Goal: Transaction & Acquisition: Purchase product/service

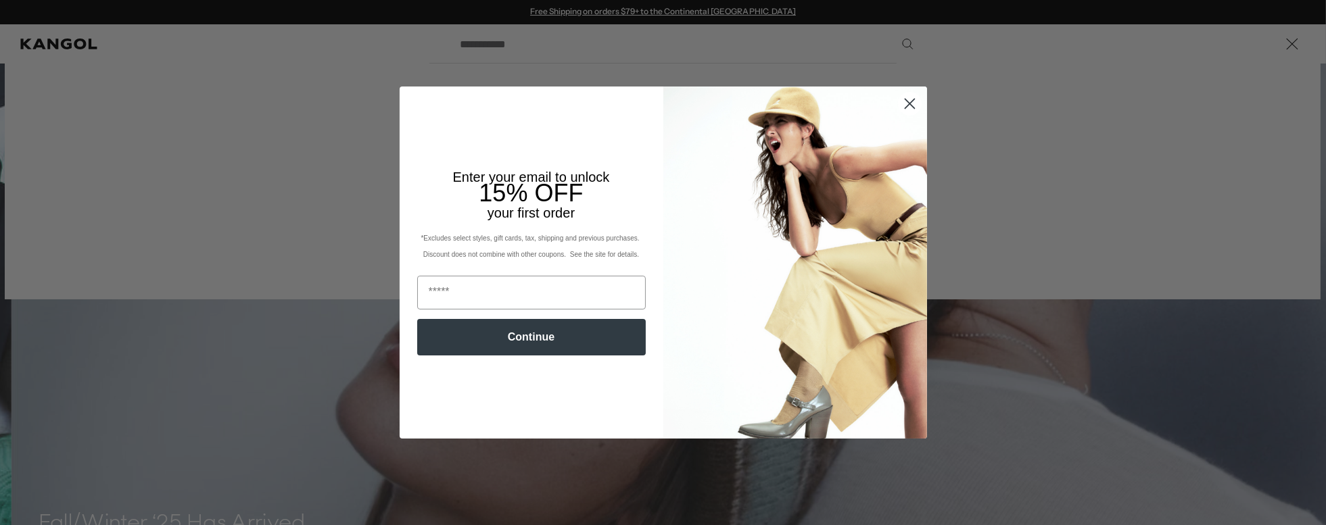
click at [898, 105] on circle "Close dialog" at bounding box center [909, 104] width 22 height 22
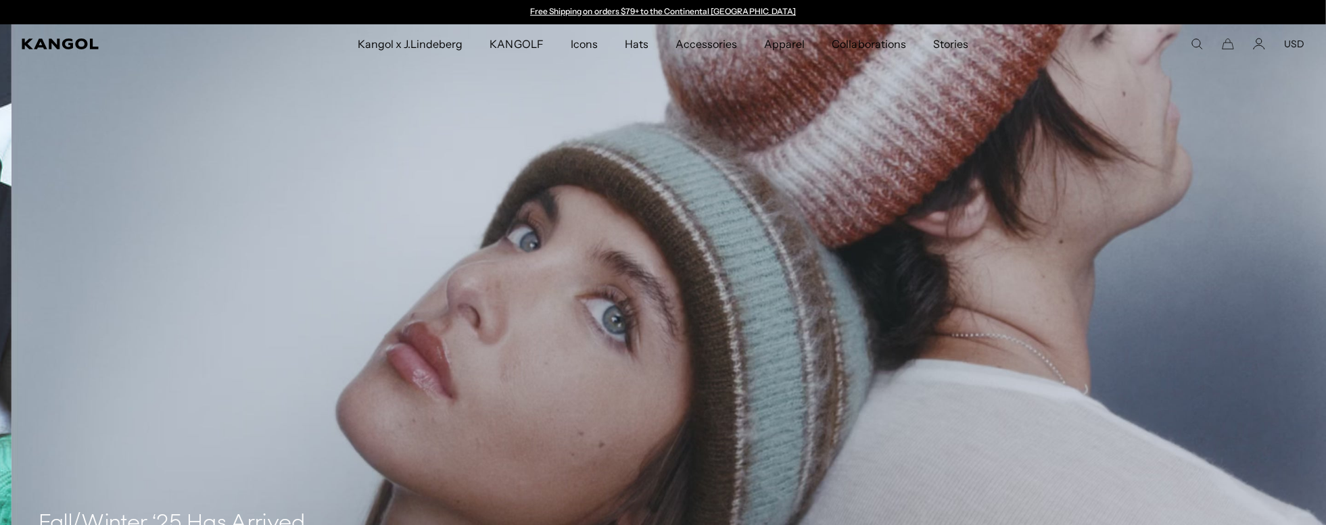
scroll to position [0, 278]
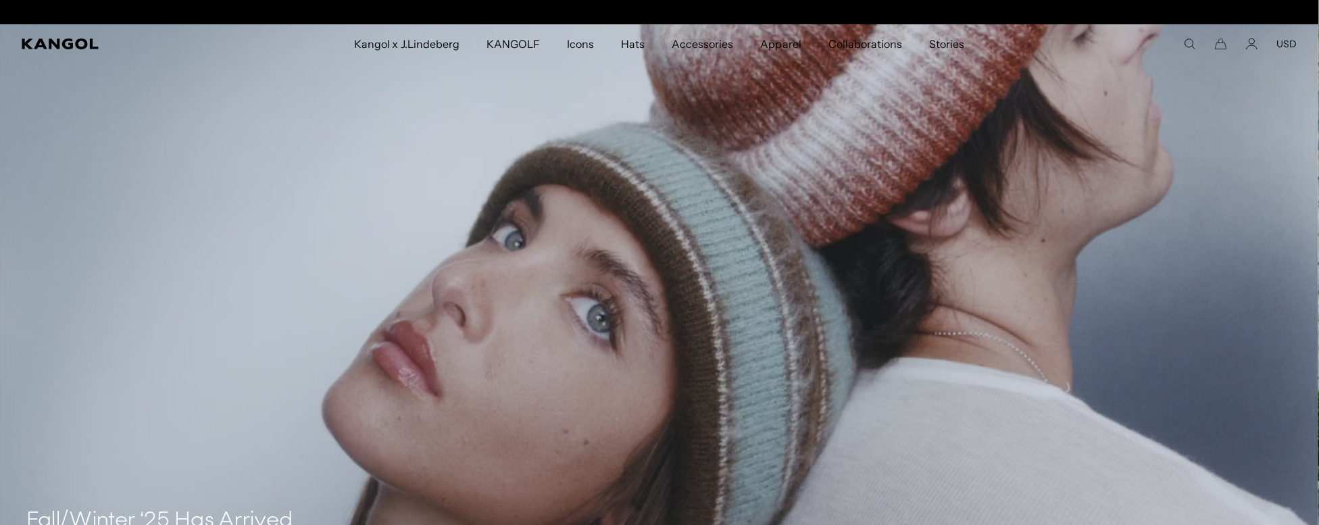
click at [1192, 44] on icon "Search here" at bounding box center [1190, 44] width 12 height 12
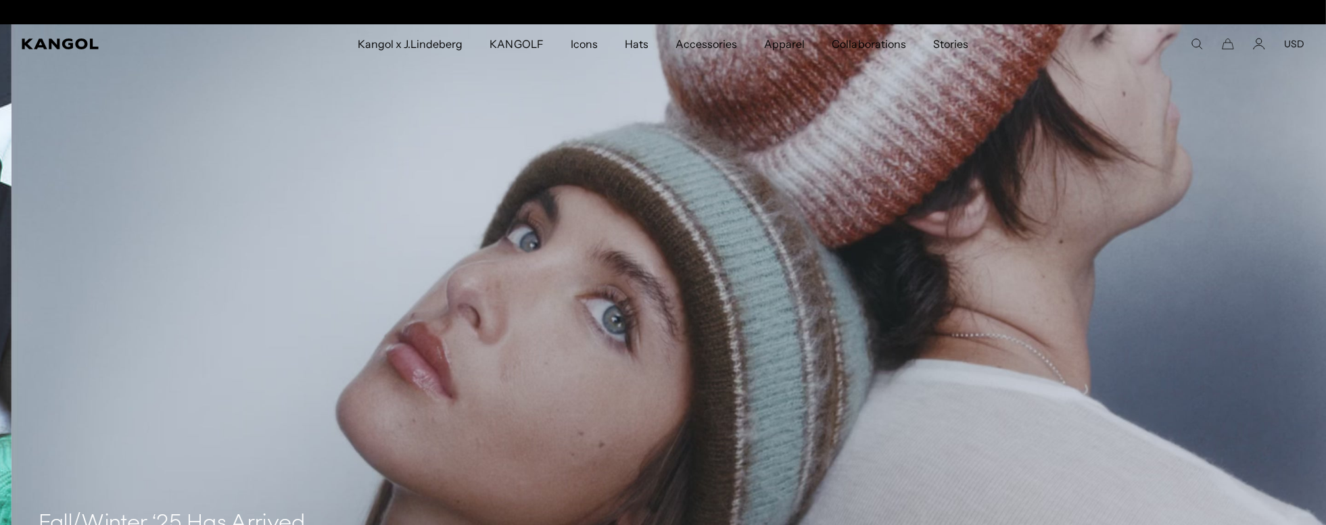
click at [1192, 50] on div "Popular Suggestions bucket 504 beret USA Made Popular Products Tropic™ 504 Vent…" at bounding box center [1196, 50] width 41 height 0
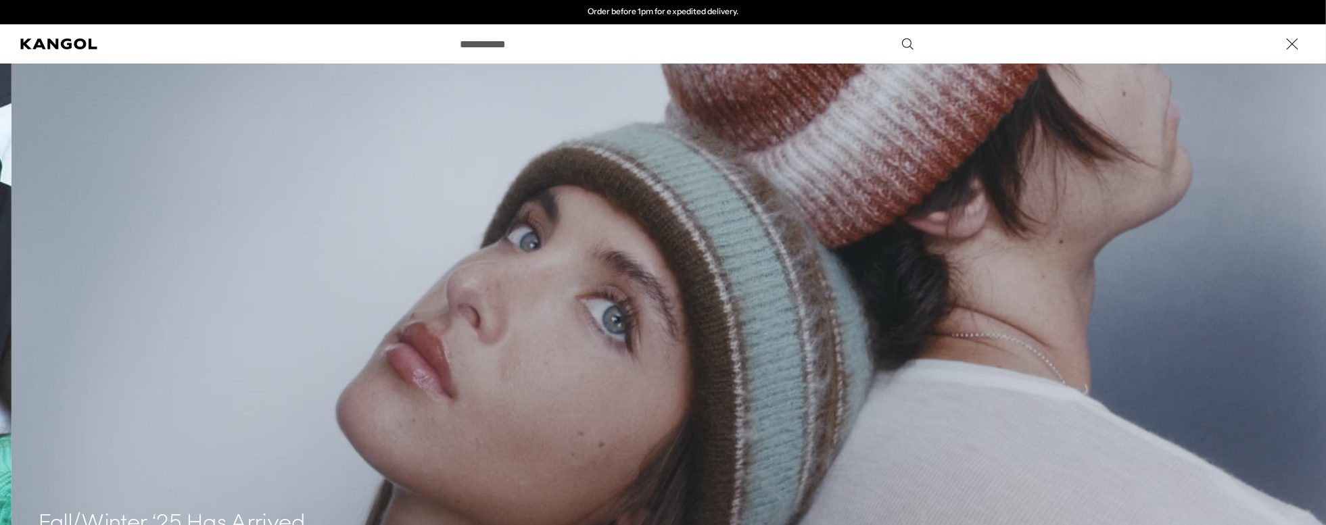
click at [902, 47] on use "Search here" at bounding box center [907, 44] width 11 height 11
click at [900, 42] on icon "Search here" at bounding box center [906, 43] width 13 height 13
click at [720, 46] on input "Search here" at bounding box center [685, 44] width 467 height 34
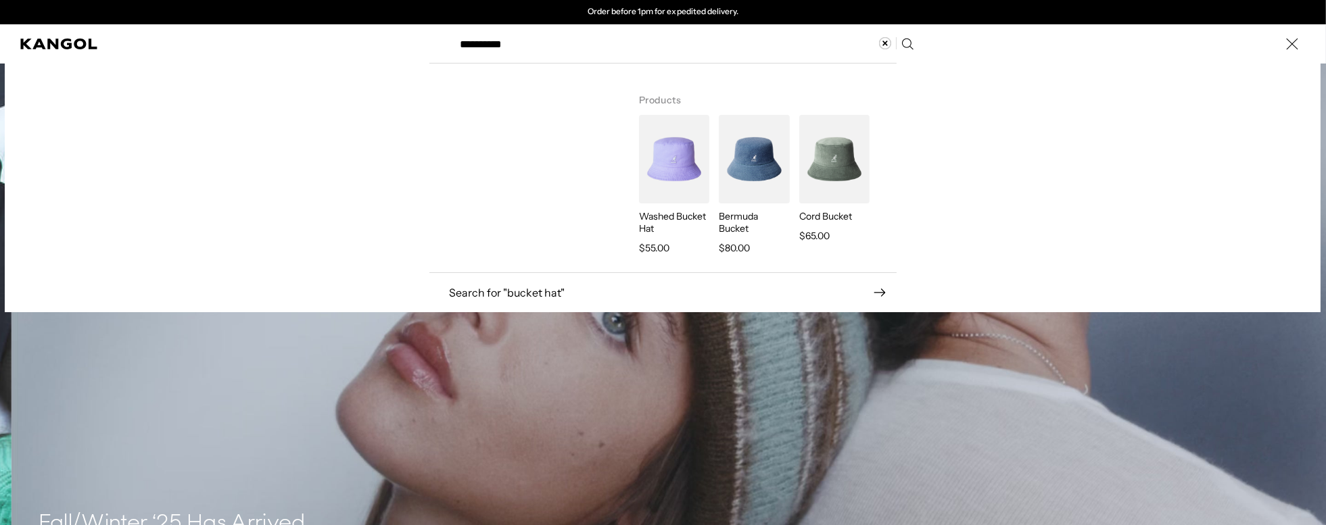
type input "**********"
click at [906, 41] on icon "Search here" at bounding box center [906, 43] width 13 height 13
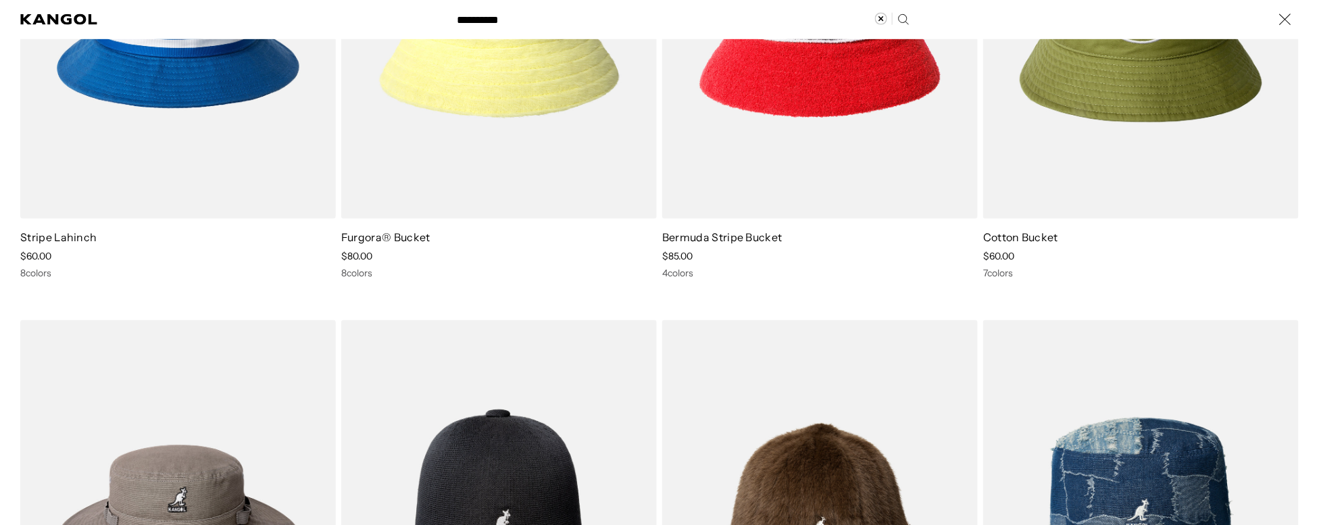
scroll to position [772, 0]
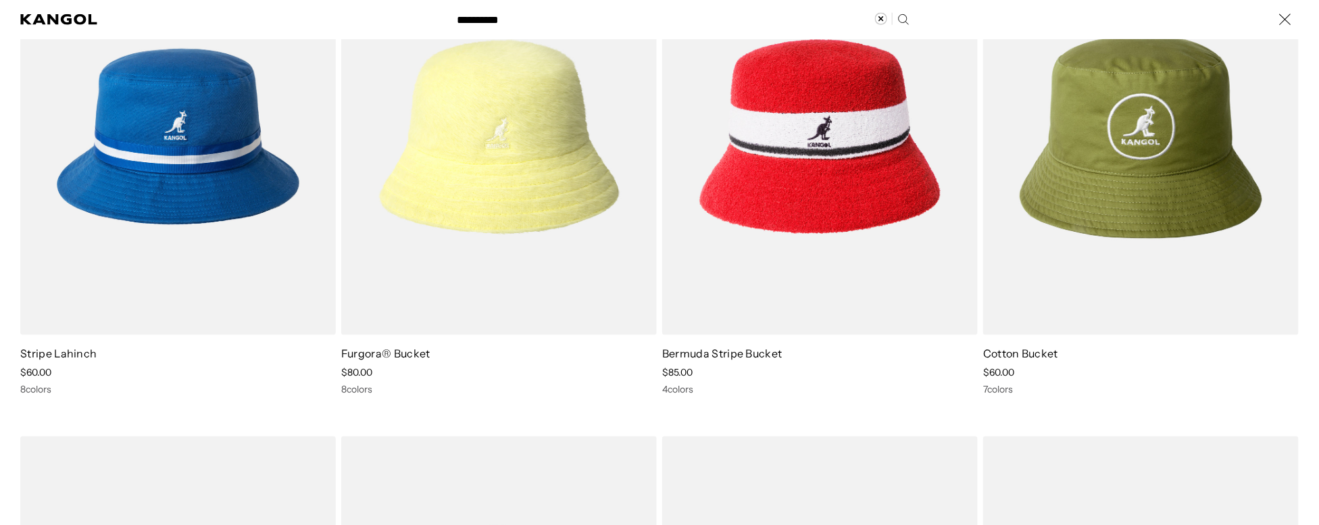
click at [0, 20] on div "Search here" at bounding box center [0, 20] width 0 height 0
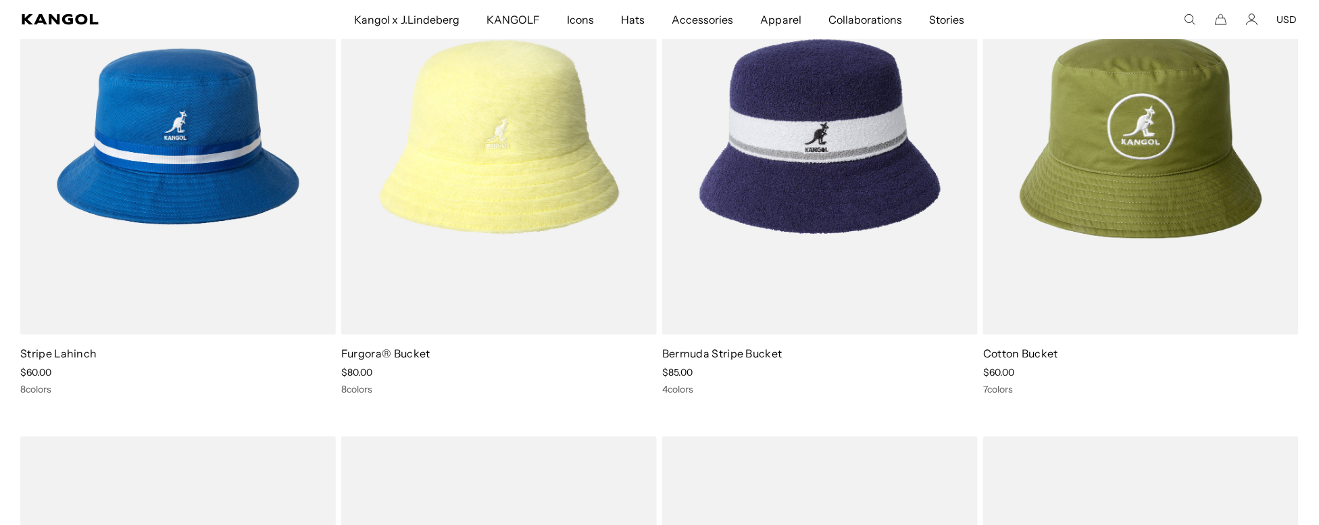
click at [818, 153] on img at bounding box center [820, 136] width 316 height 396
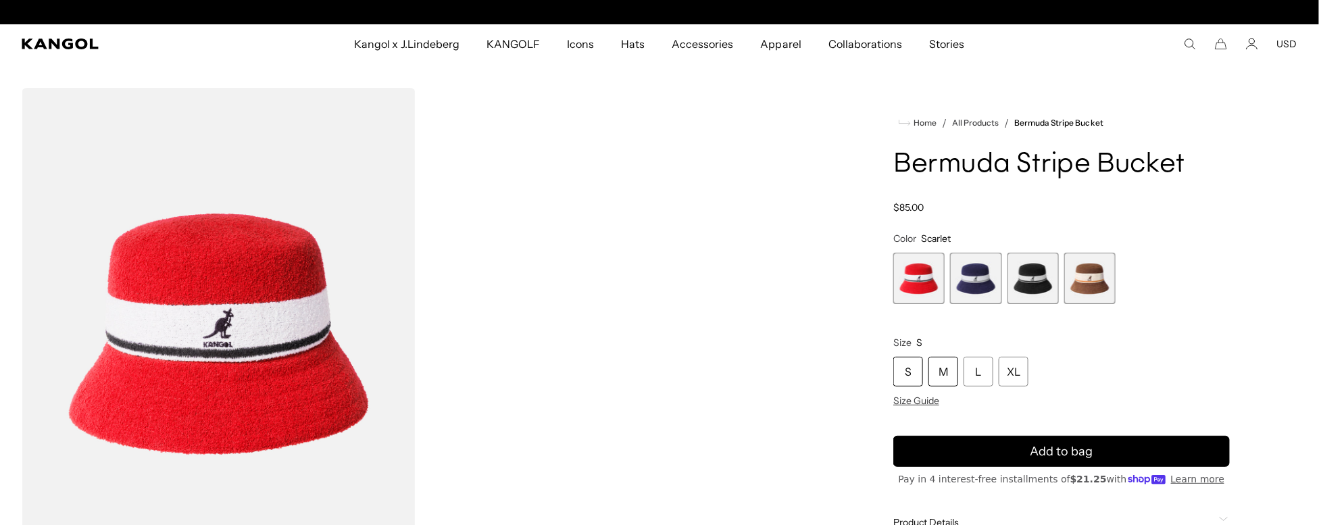
scroll to position [0, 278]
click at [904, 366] on div "S" at bounding box center [909, 372] width 30 height 30
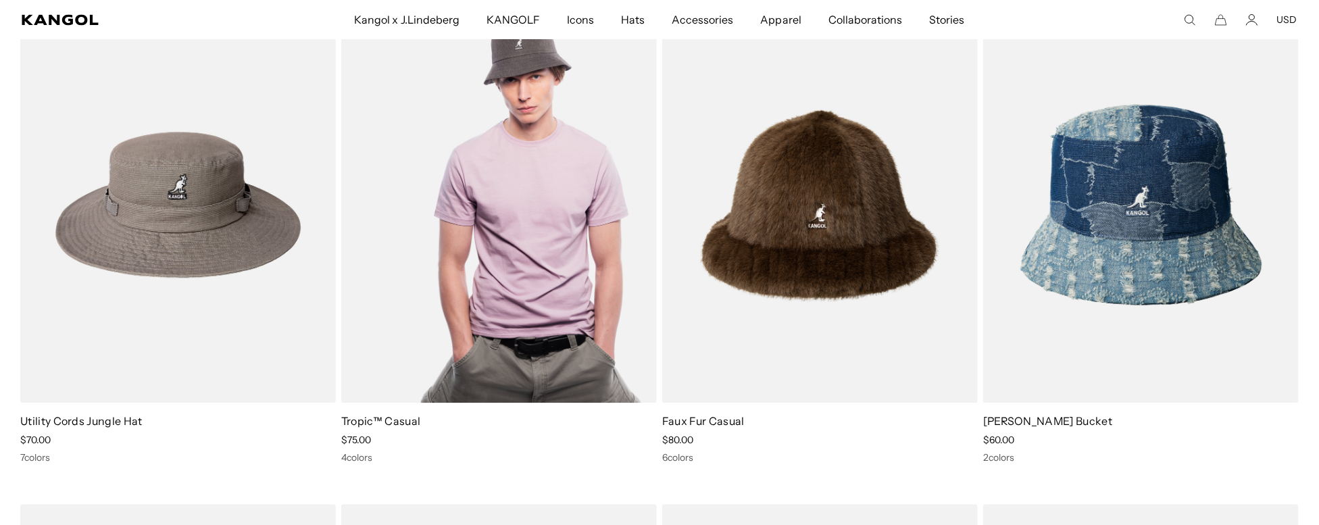
scroll to position [1236, 0]
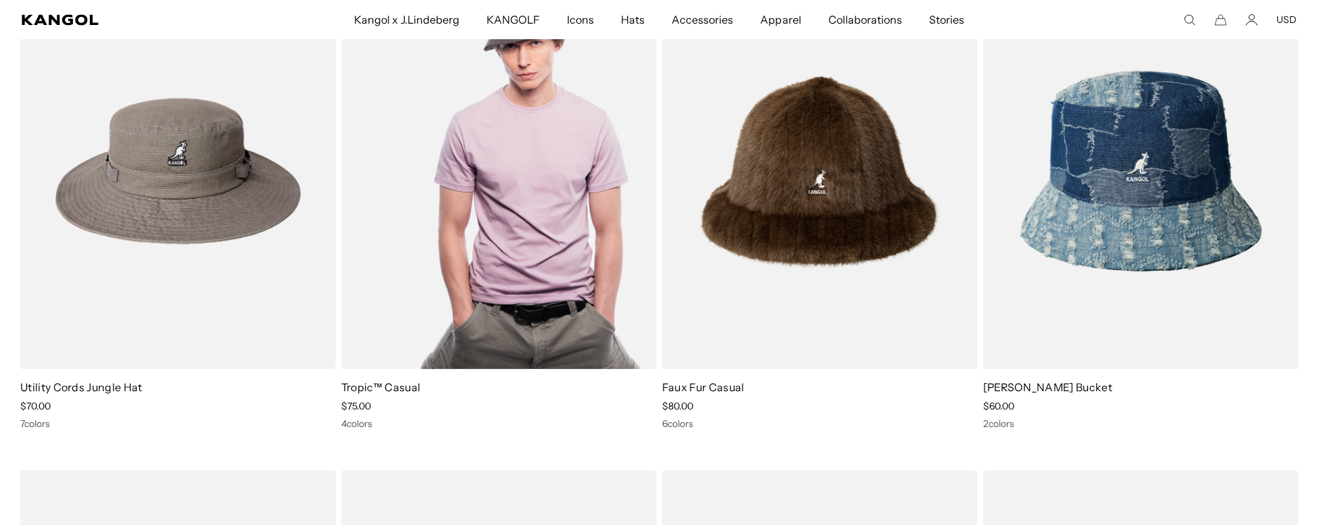
click at [527, 191] on img at bounding box center [499, 171] width 316 height 396
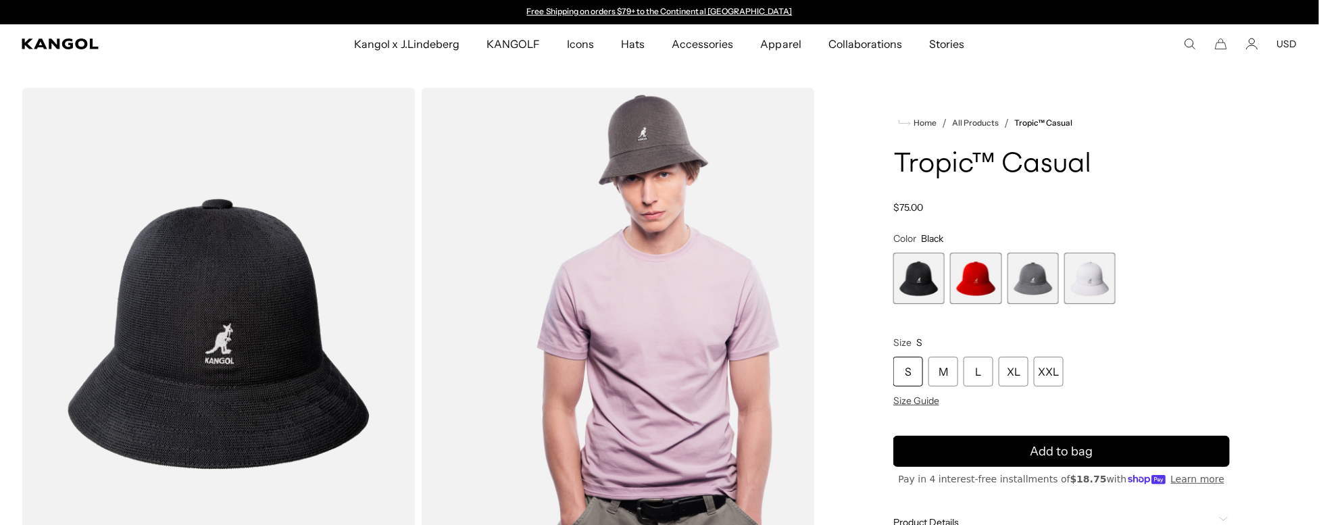
click at [975, 281] on span "2 of 4" at bounding box center [975, 278] width 51 height 51
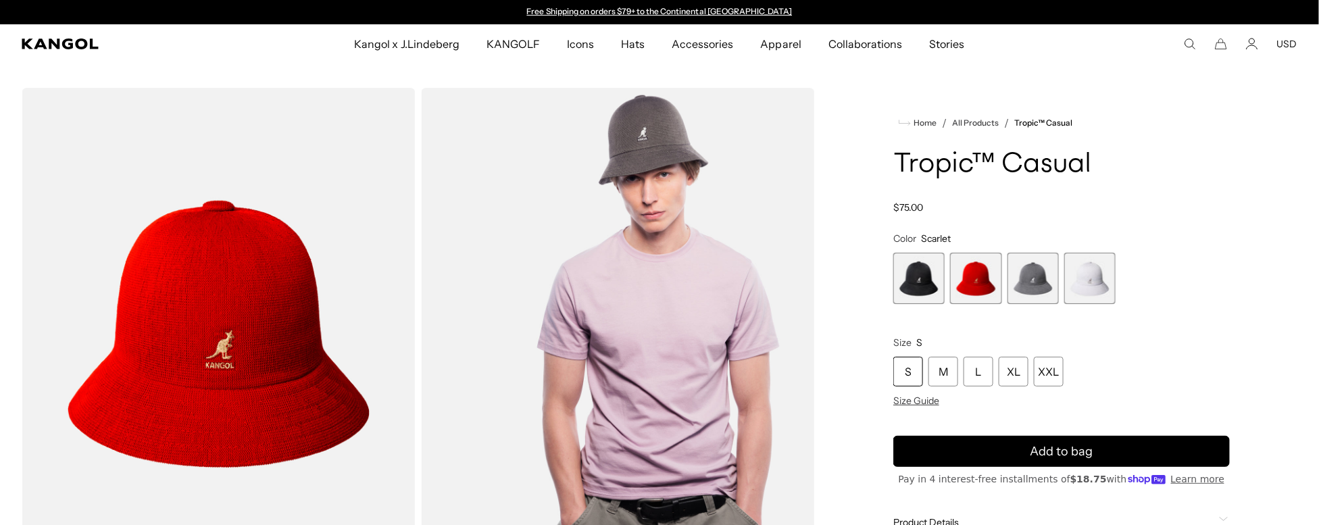
click at [1096, 282] on span "4 of 4" at bounding box center [1090, 278] width 51 height 51
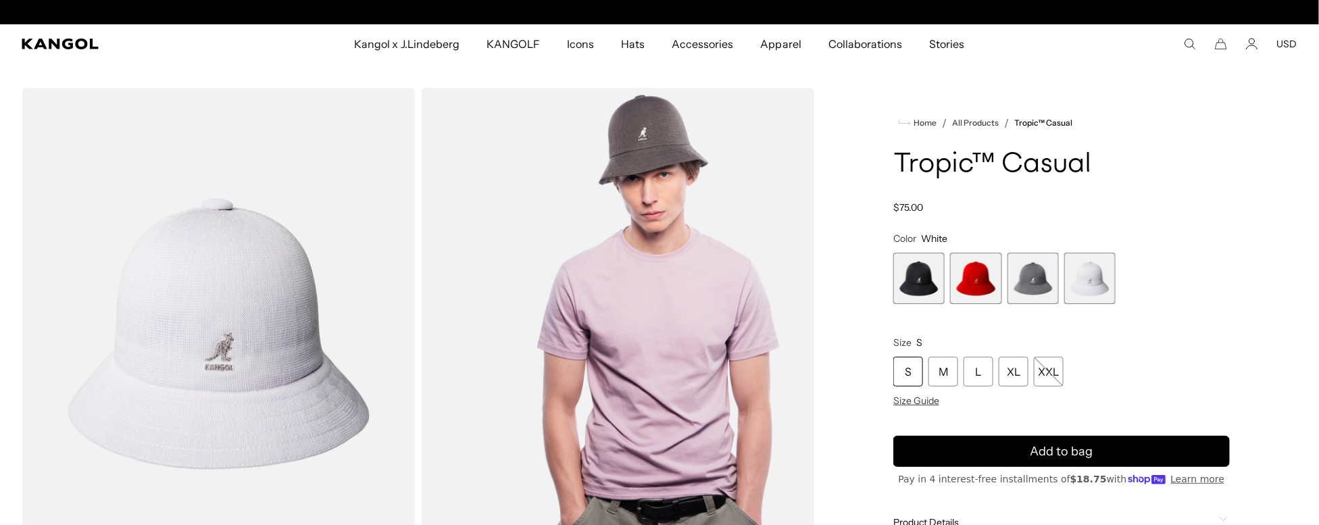
scroll to position [0, 278]
click at [971, 278] on span "2 of 4" at bounding box center [975, 278] width 51 height 51
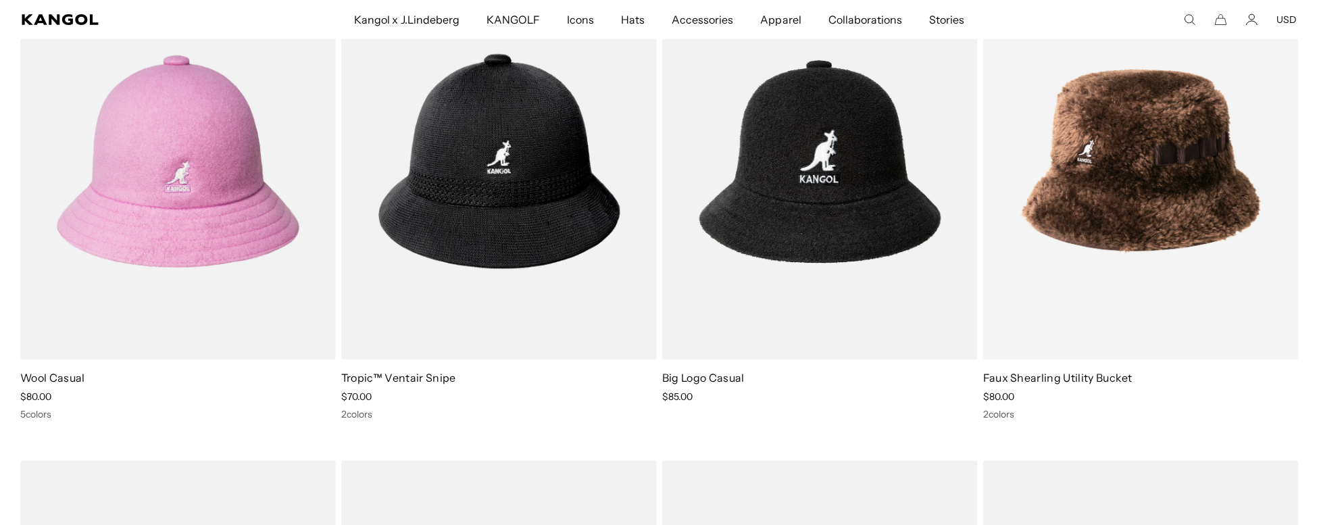
click at [801, 226] on img at bounding box center [820, 161] width 316 height 396
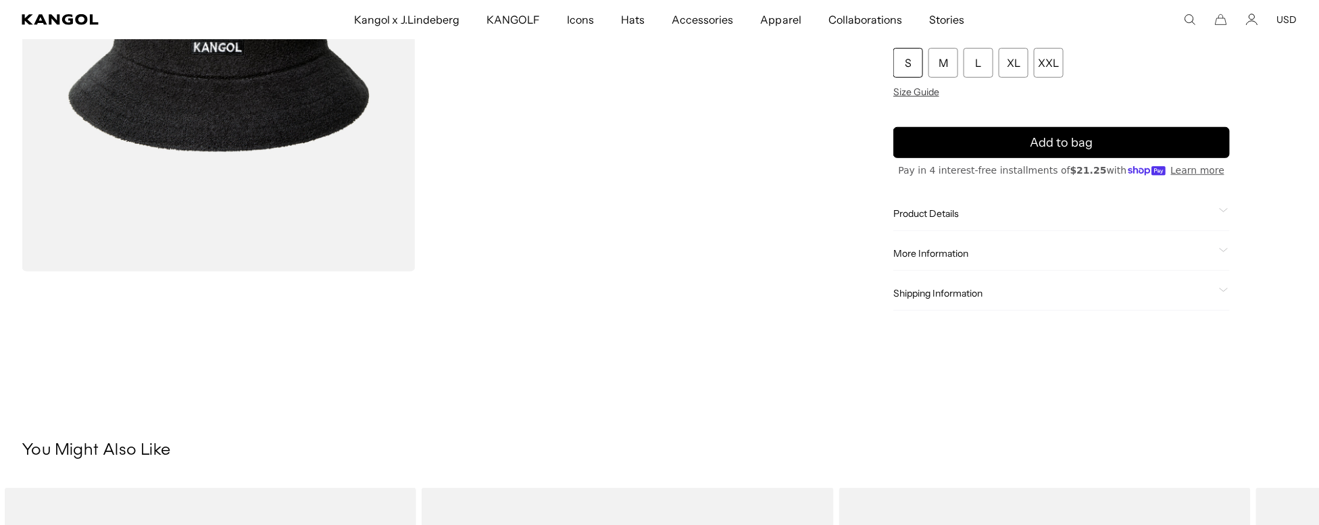
click at [941, 214] on span "Product Details" at bounding box center [1054, 214] width 320 height 12
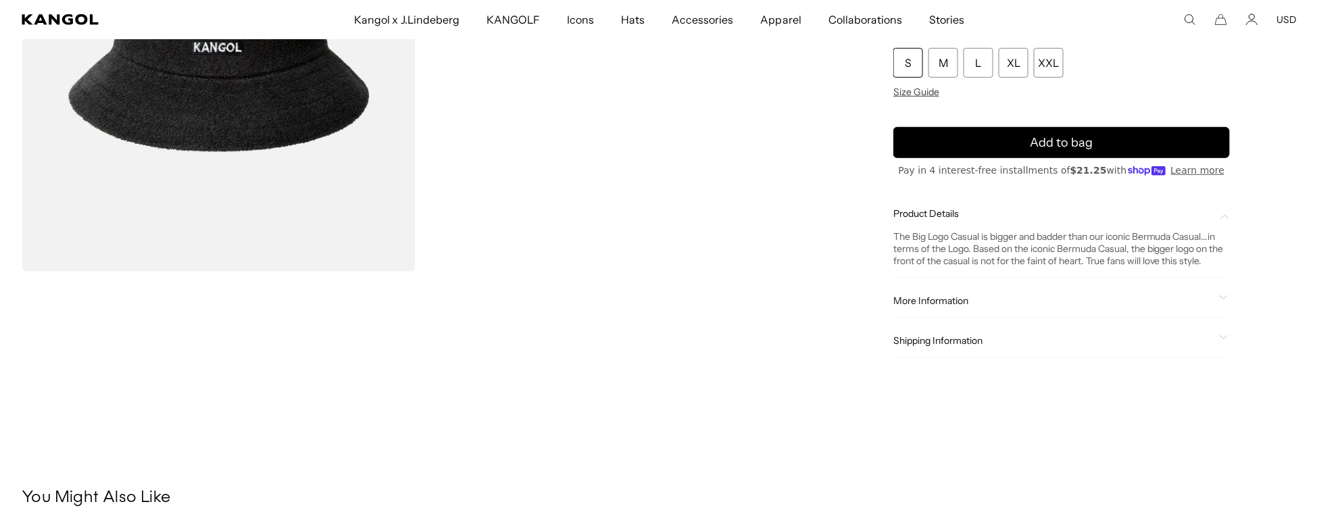
click at [1223, 299] on icon at bounding box center [1223, 297] width 9 height 5
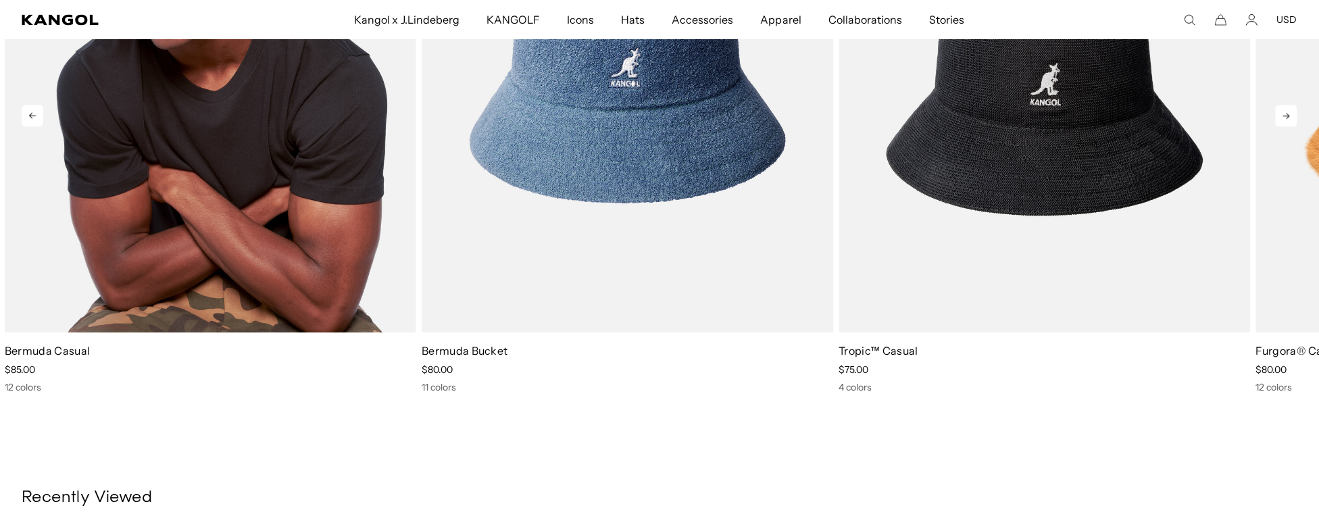
click at [199, 212] on img "1 of 5" at bounding box center [211, 73] width 412 height 517
